Goal: Task Accomplishment & Management: Use online tool/utility

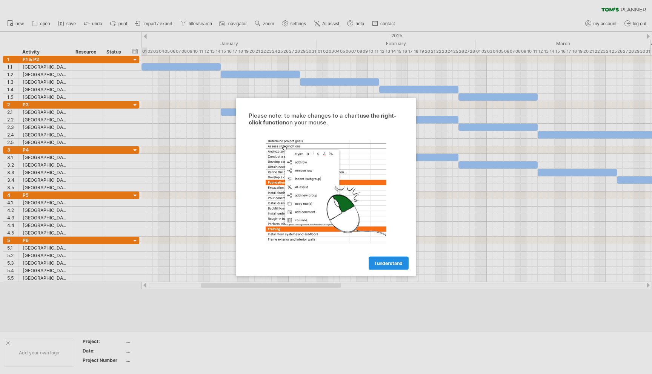
click at [385, 262] on span "I understand" at bounding box center [389, 264] width 28 height 6
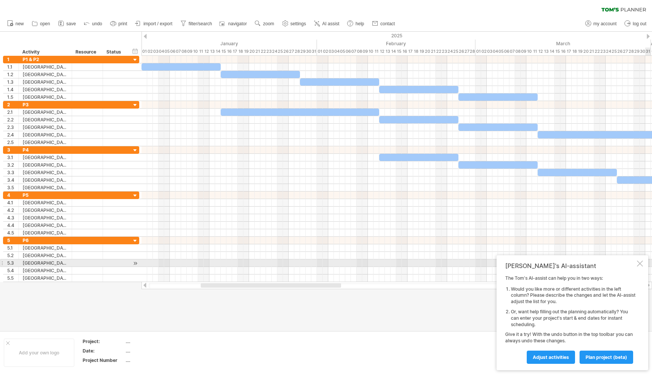
click at [643, 262] on div at bounding box center [640, 264] width 6 height 6
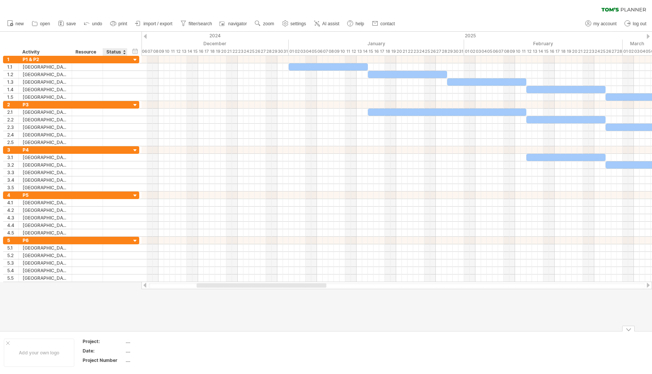
click at [126, 342] on div "...." at bounding box center [157, 342] width 63 height 6
click at [138, 342] on input "text" at bounding box center [156, 342] width 60 height 6
type input "*********"
click at [131, 351] on div "...." at bounding box center [157, 351] width 63 height 6
type input "**********"
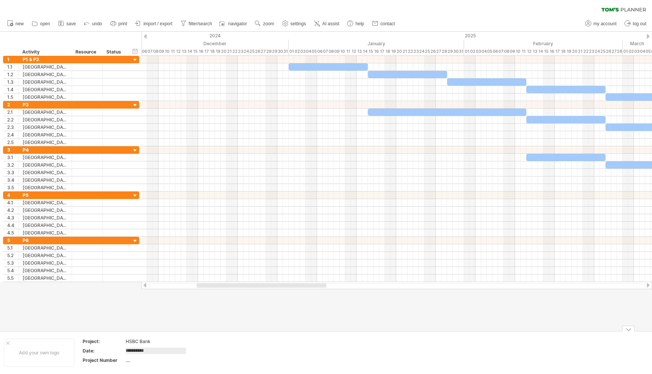
click at [143, 361] on div "...." at bounding box center [157, 360] width 63 height 6
type input "****"
click at [57, 353] on div "Add your own logo" at bounding box center [39, 353] width 71 height 28
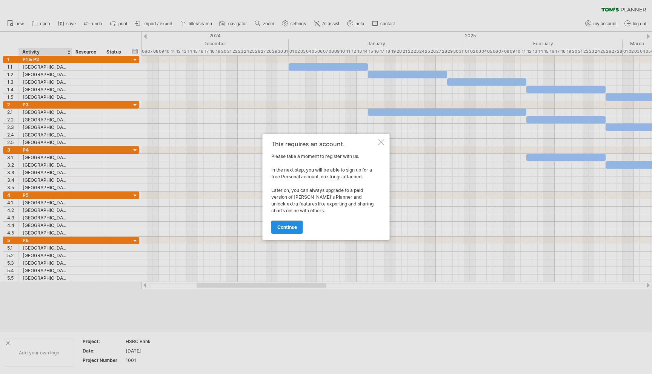
click at [295, 230] on link "continue" at bounding box center [287, 227] width 32 height 13
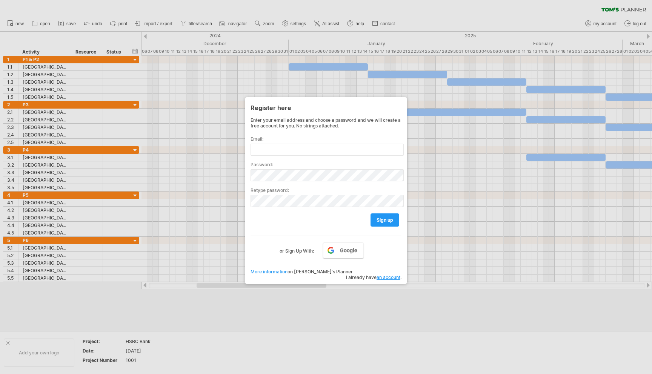
click at [335, 373] on div at bounding box center [326, 187] width 652 height 374
click at [337, 332] on div at bounding box center [326, 187] width 652 height 374
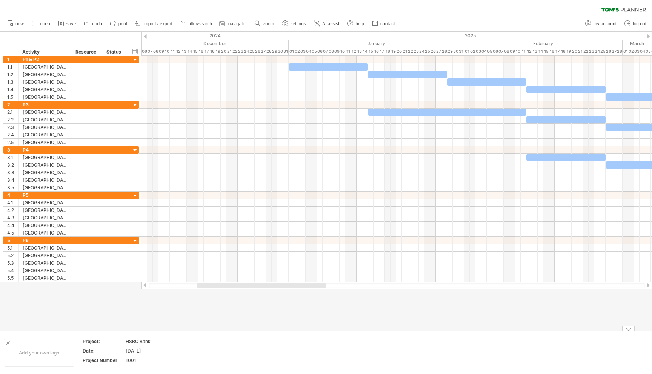
click at [215, 374] on div "Add your own logo Project: HSBC Bank Date: [DATE] Project Number 1001" at bounding box center [326, 352] width 652 height 43
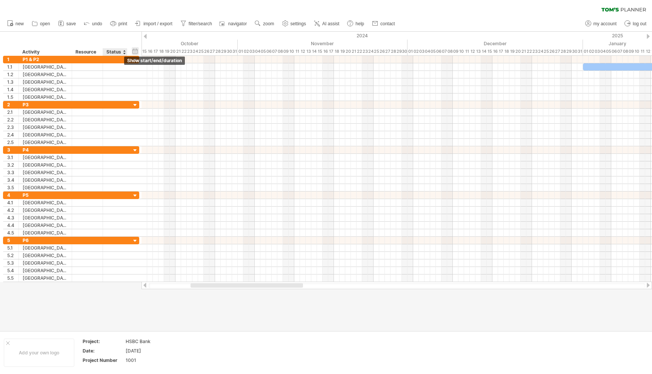
click at [134, 49] on div "hide start/end/duration show start/end/duration" at bounding box center [135, 51] width 7 height 8
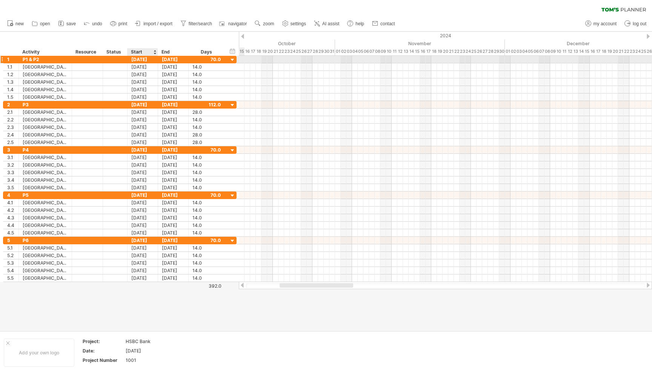
click at [148, 61] on div "[DATE]" at bounding box center [143, 59] width 31 height 7
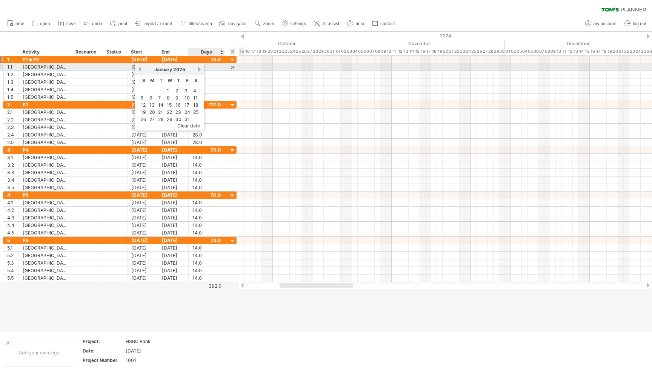
click at [197, 70] on link "next" at bounding box center [200, 69] width 6 height 6
click at [196, 70] on link "next" at bounding box center [199, 69] width 6 height 6
click at [197, 70] on link "next" at bounding box center [200, 69] width 6 height 6
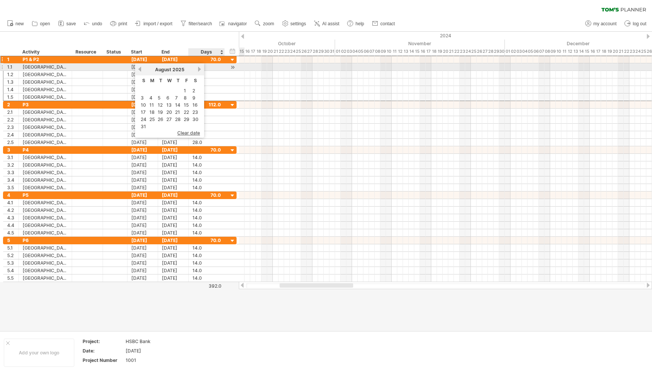
click at [197, 70] on link "next" at bounding box center [200, 69] width 6 height 6
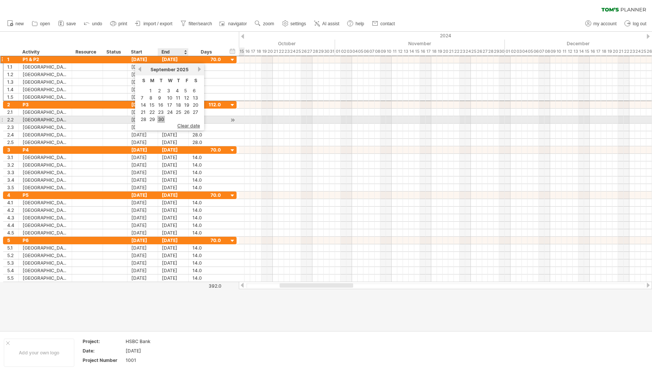
click at [163, 117] on link "30" at bounding box center [161, 119] width 8 height 7
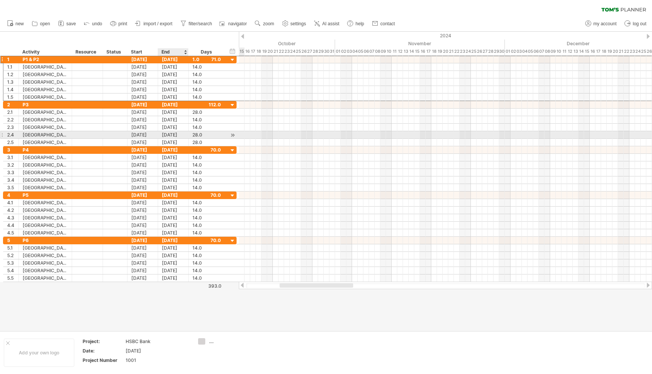
click at [179, 136] on div "[DATE]" at bounding box center [173, 134] width 31 height 7
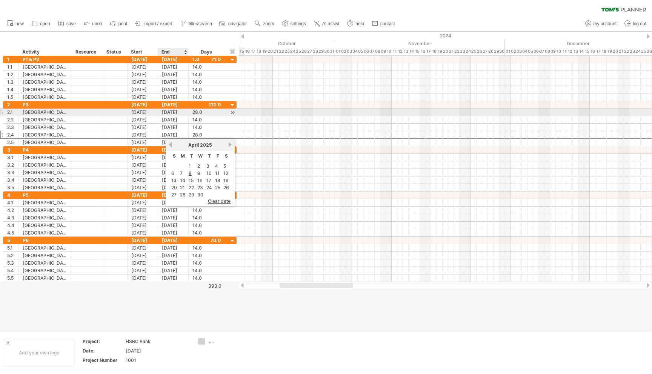
click at [175, 115] on div "[DATE]" at bounding box center [173, 112] width 31 height 7
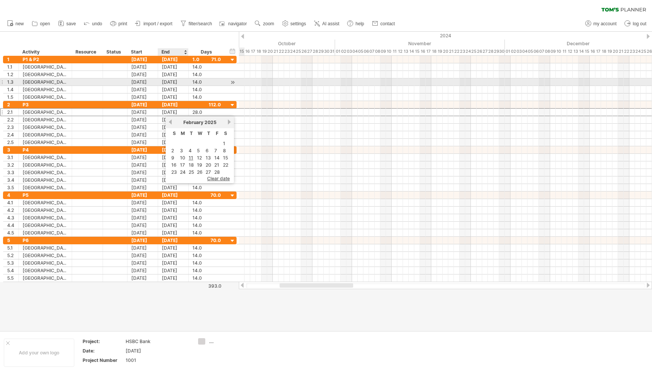
click at [173, 82] on div "[DATE]" at bounding box center [173, 81] width 31 height 7
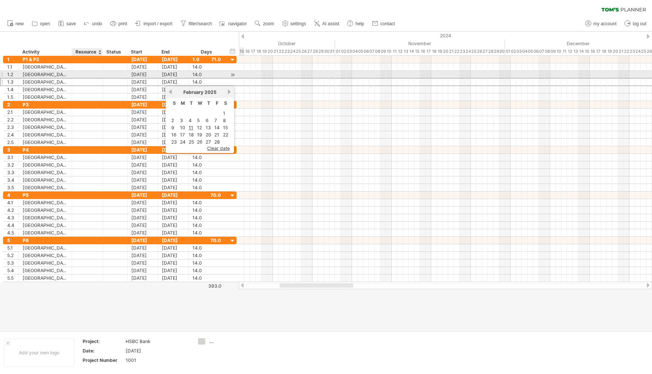
click at [105, 73] on div at bounding box center [115, 74] width 25 height 7
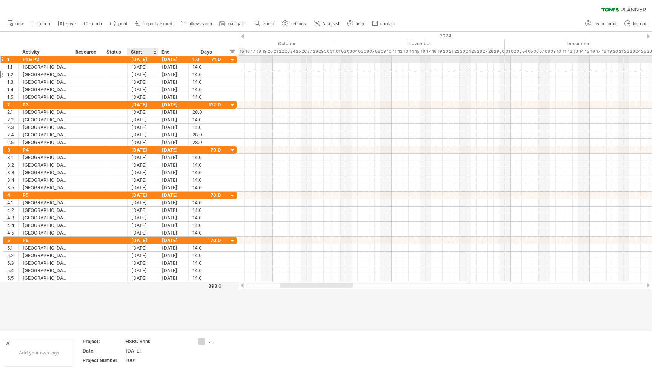
click at [151, 61] on div "[DATE]" at bounding box center [143, 59] width 31 height 7
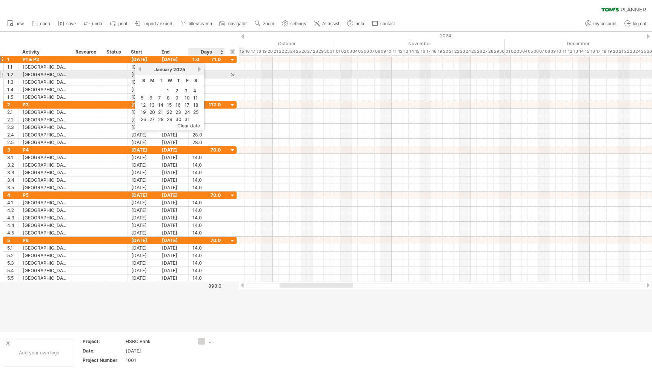
click at [199, 70] on link "next" at bounding box center [200, 69] width 6 height 6
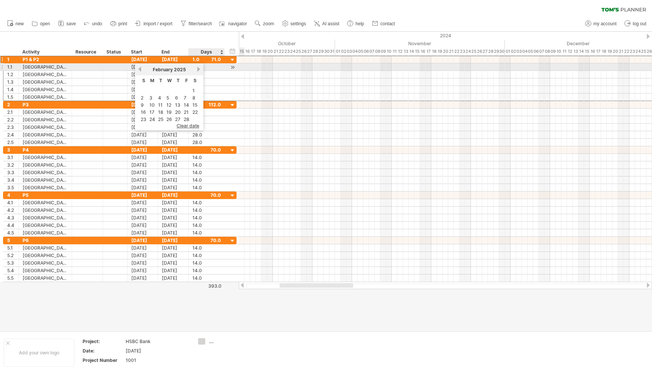
click at [199, 70] on link "next" at bounding box center [199, 69] width 6 height 6
click at [199, 70] on link "next" at bounding box center [200, 69] width 6 height 6
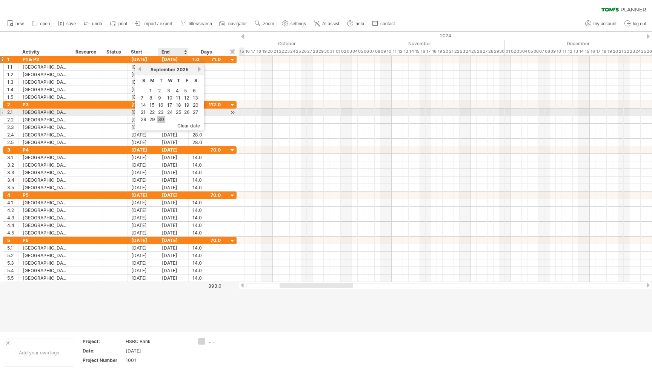
click at [162, 116] on link "30" at bounding box center [161, 119] width 8 height 7
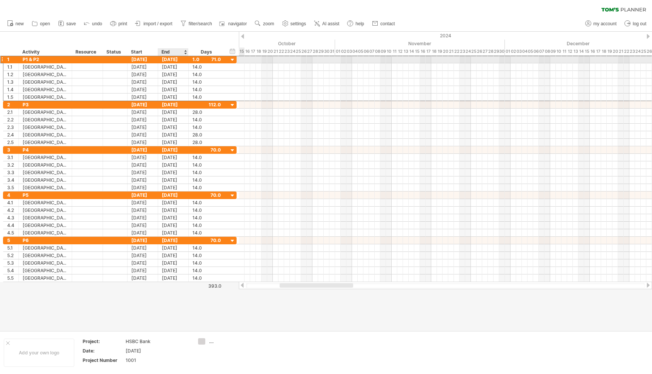
click at [185, 59] on div "[DATE]" at bounding box center [173, 59] width 31 height 7
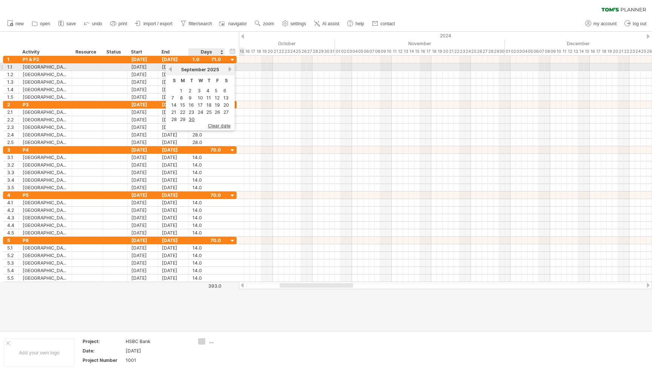
click at [229, 69] on link "next" at bounding box center [230, 69] width 6 height 6
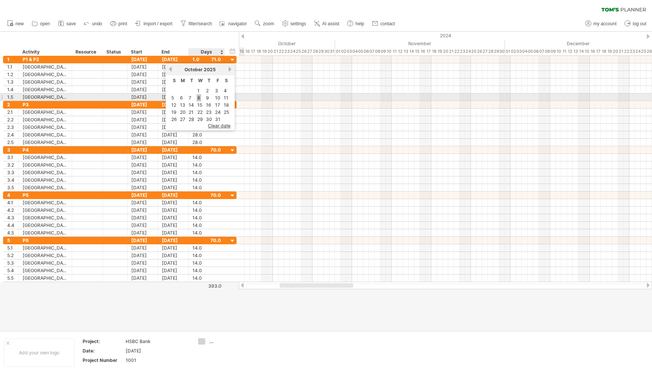
click at [199, 97] on link "8" at bounding box center [199, 97] width 5 height 7
